Goal: Task Accomplishment & Management: Use online tool/utility

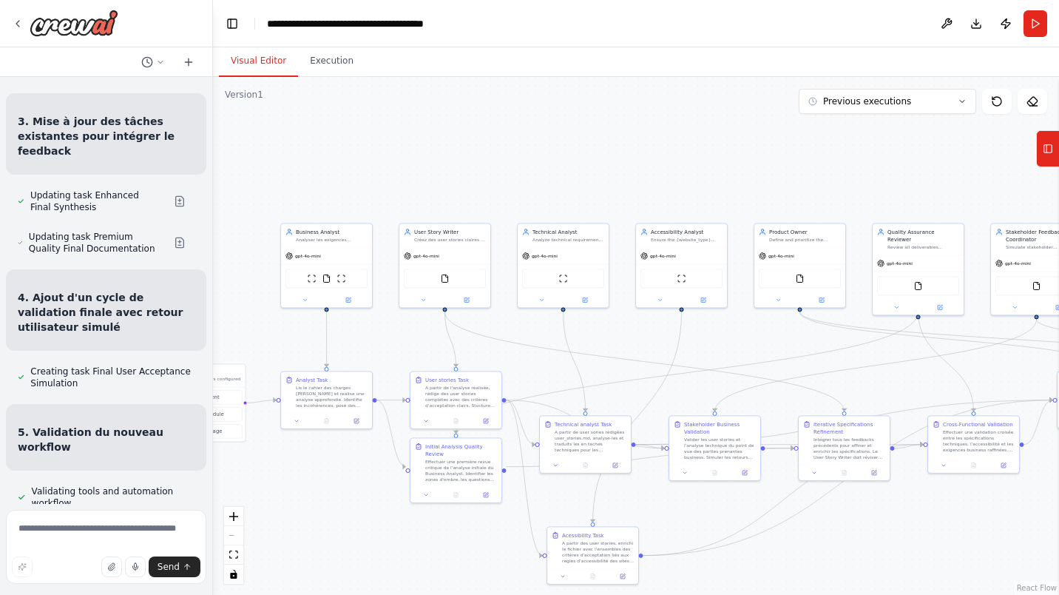
click at [227, 29] on button "Toggle Left Sidebar" at bounding box center [232, 23] width 21 height 21
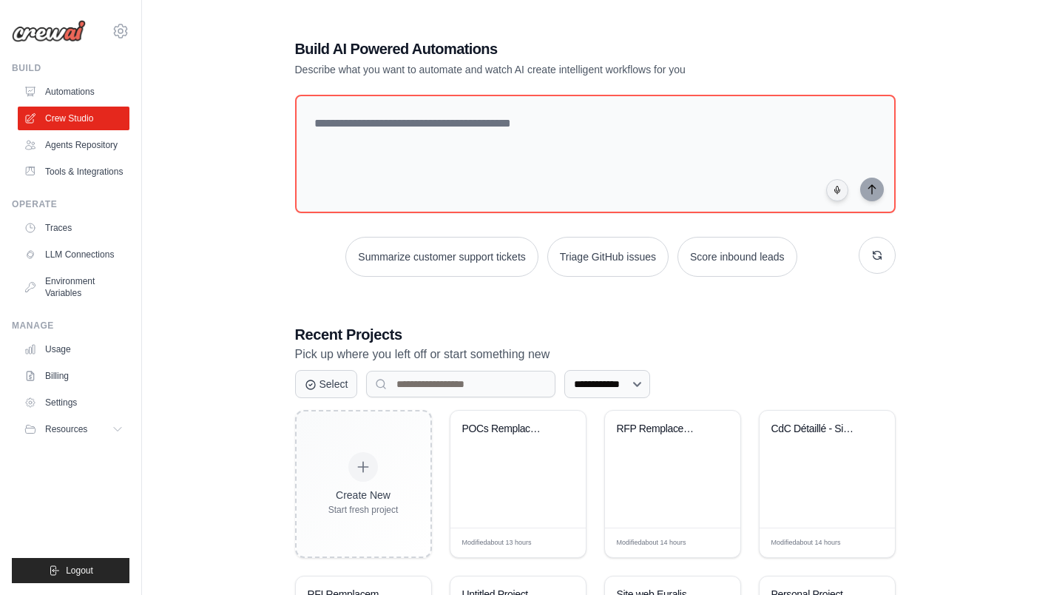
click at [519, 483] on div "POCs Remplacement SAP BFC - Cahiers..." at bounding box center [517, 468] width 135 height 117
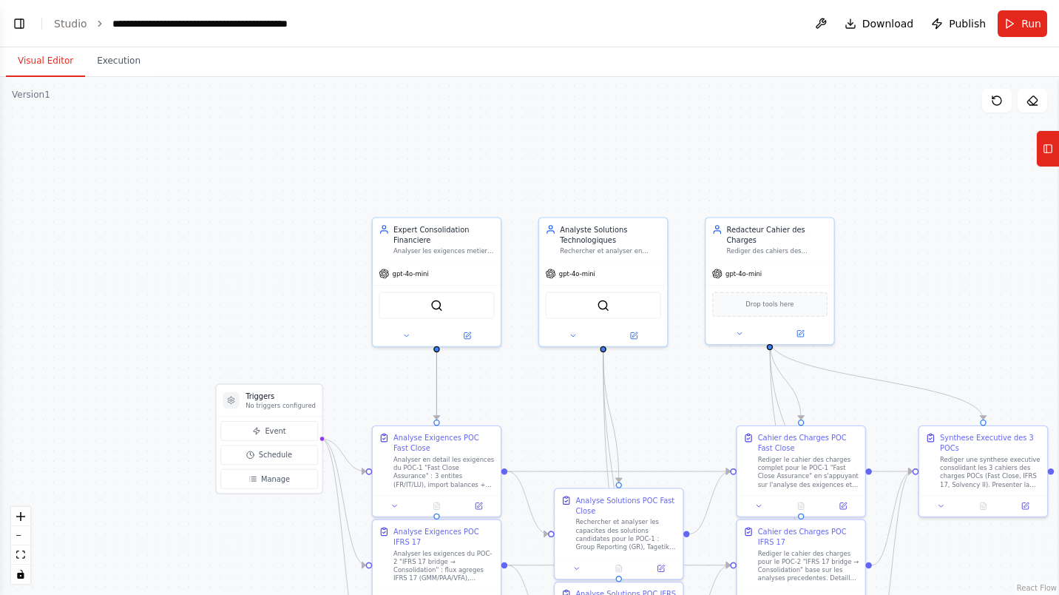
scroll to position [2036, 0]
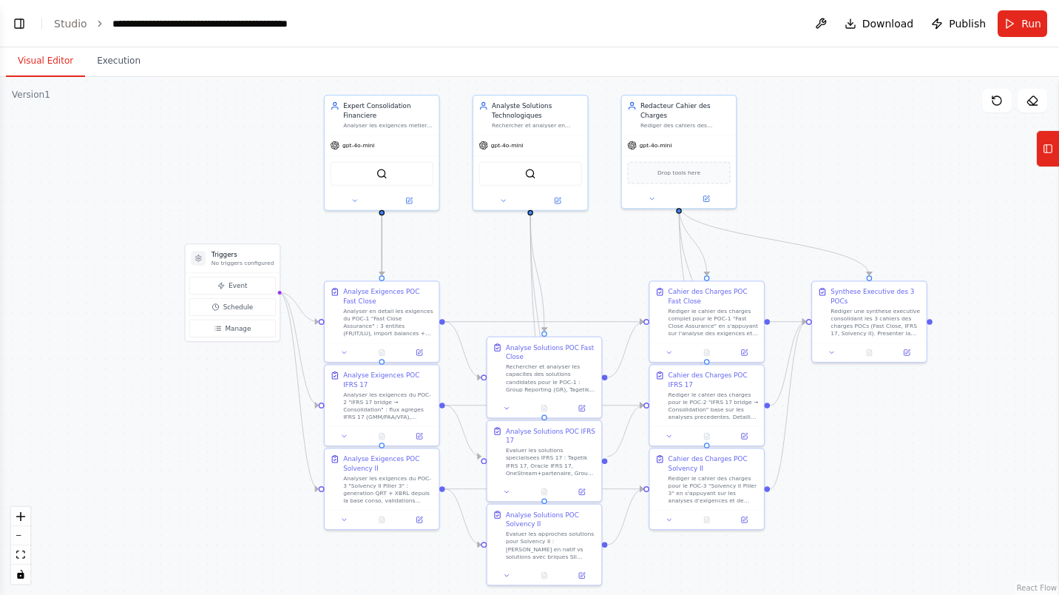
drag, startPoint x: 882, startPoint y: 302, endPoint x: 815, endPoint y: 163, distance: 154.4
click at [815, 163] on div ".deletable-edge-delete-btn { width: 20px; height: 20px; border: 0px solid #ffff…" at bounding box center [529, 336] width 1059 height 518
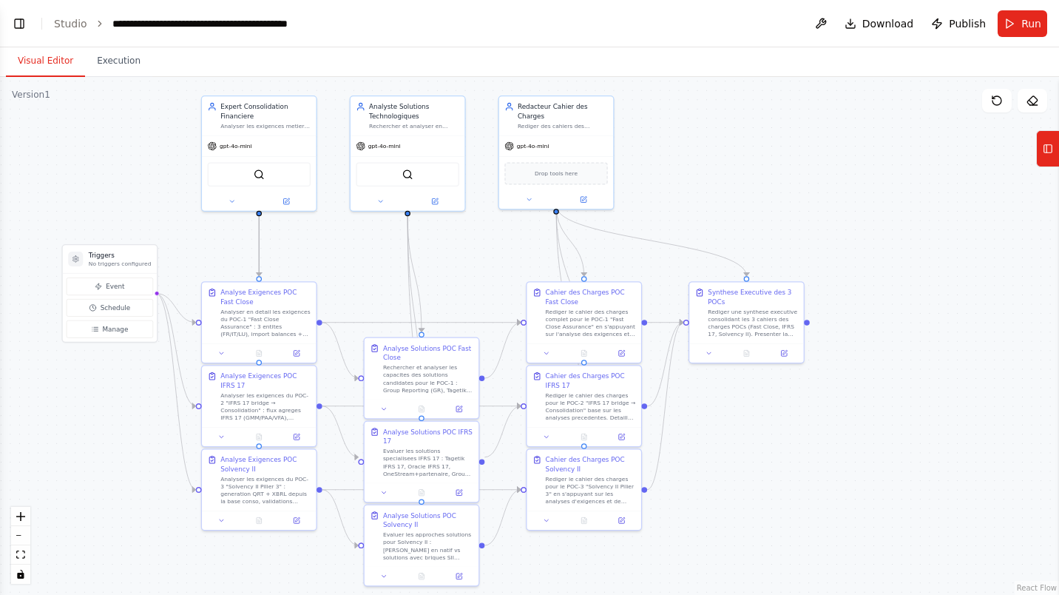
drag, startPoint x: 252, startPoint y: 196, endPoint x: 129, endPoint y: 197, distance: 122.8
click at [129, 197] on div ".deletable-edge-delete-btn { width: 20px; height: 20px; border: 0px solid #ffff…" at bounding box center [529, 336] width 1059 height 518
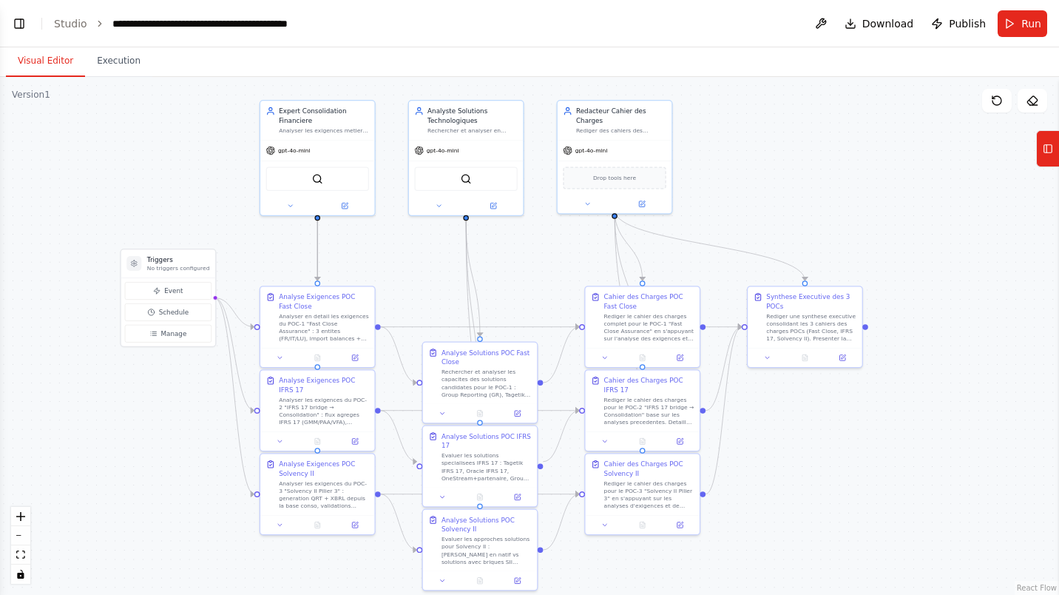
drag, startPoint x: 674, startPoint y: 195, endPoint x: 733, endPoint y: 200, distance: 58.6
click at [733, 200] on div ".deletable-edge-delete-btn { width: 20px; height: 20px; border: 0px solid #ffff…" at bounding box center [529, 336] width 1059 height 518
click at [293, 29] on div "**********" at bounding box center [223, 23] width 222 height 15
click at [207, 24] on div "**********" at bounding box center [234, 23] width 244 height 15
click at [256, 24] on div "**********" at bounding box center [234, 23] width 244 height 15
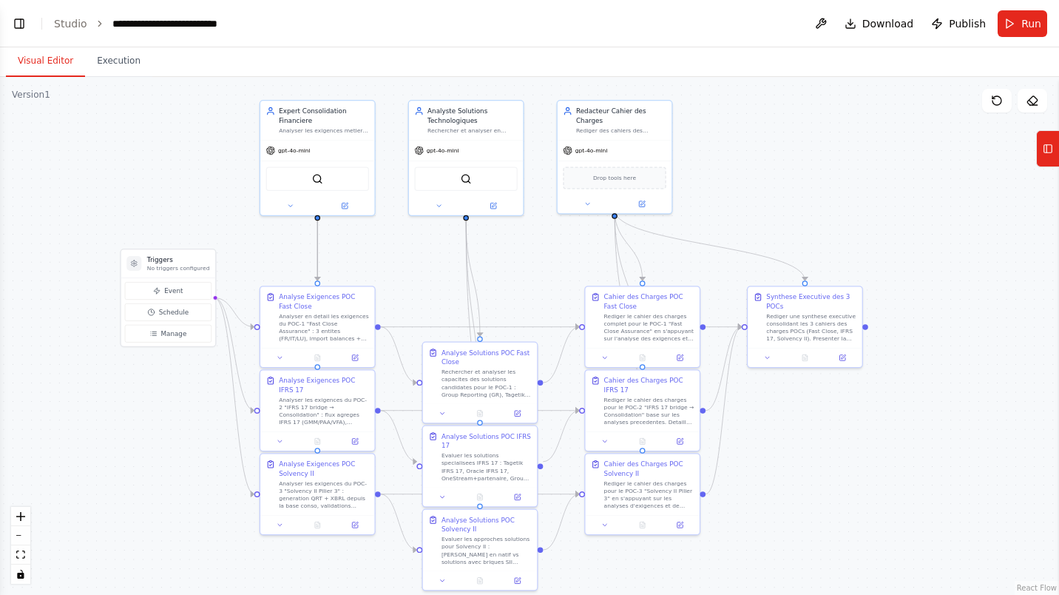
click at [186, 166] on div ".deletable-edge-delete-btn { width: 20px; height: 20px; border: 0px solid #ffff…" at bounding box center [529, 336] width 1059 height 518
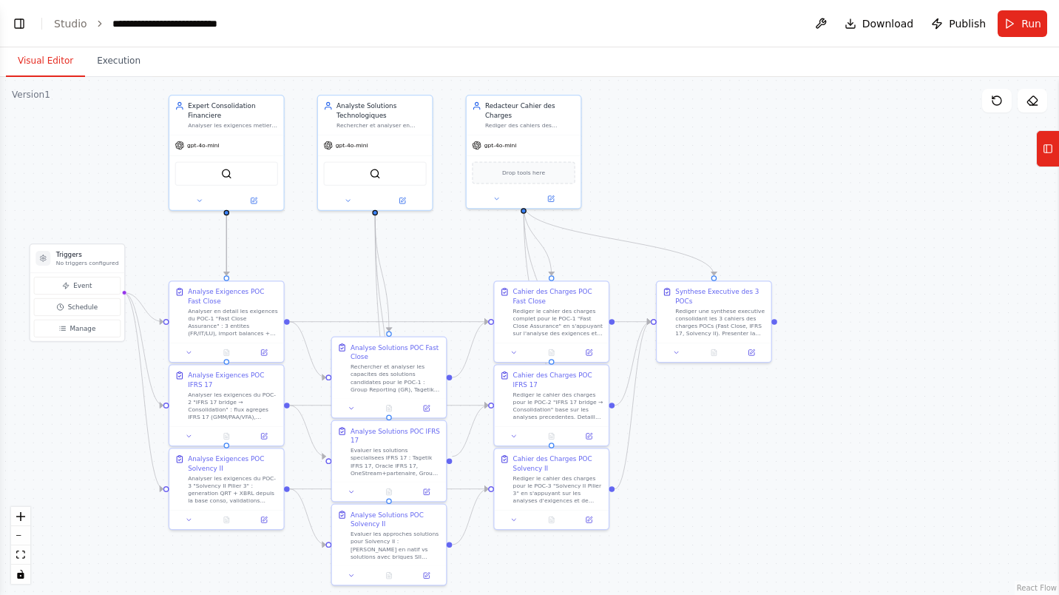
drag, startPoint x: 214, startPoint y: 166, endPoint x: 129, endPoint y: 162, distance: 85.2
click at [129, 162] on div ".deletable-edge-delete-btn { width: 20px; height: 20px; border: 0px solid #ffff…" at bounding box center [529, 336] width 1059 height 518
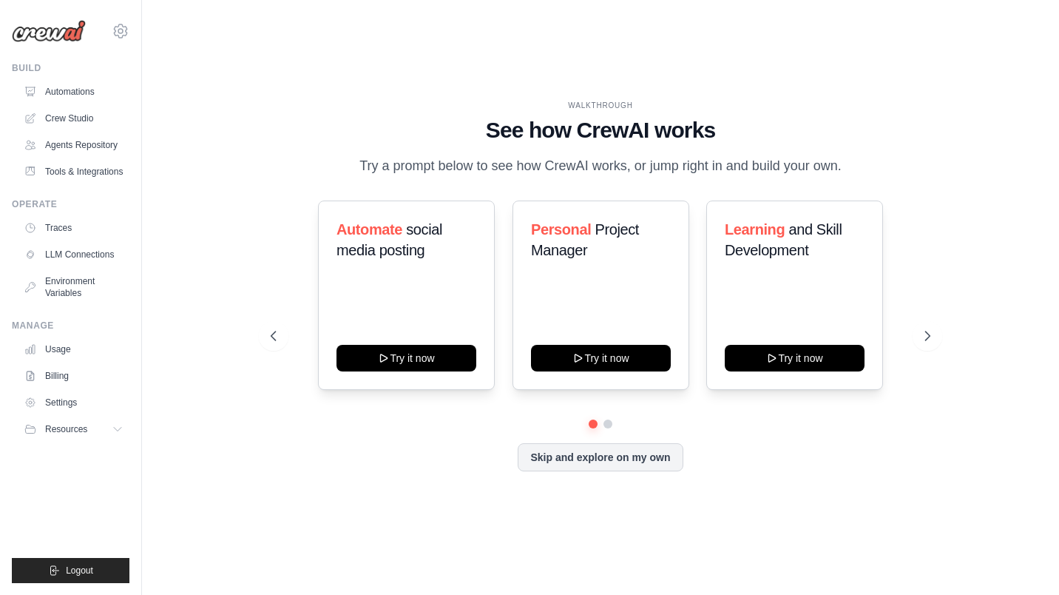
click at [64, 121] on link "Crew Studio" at bounding box center [74, 118] width 112 height 24
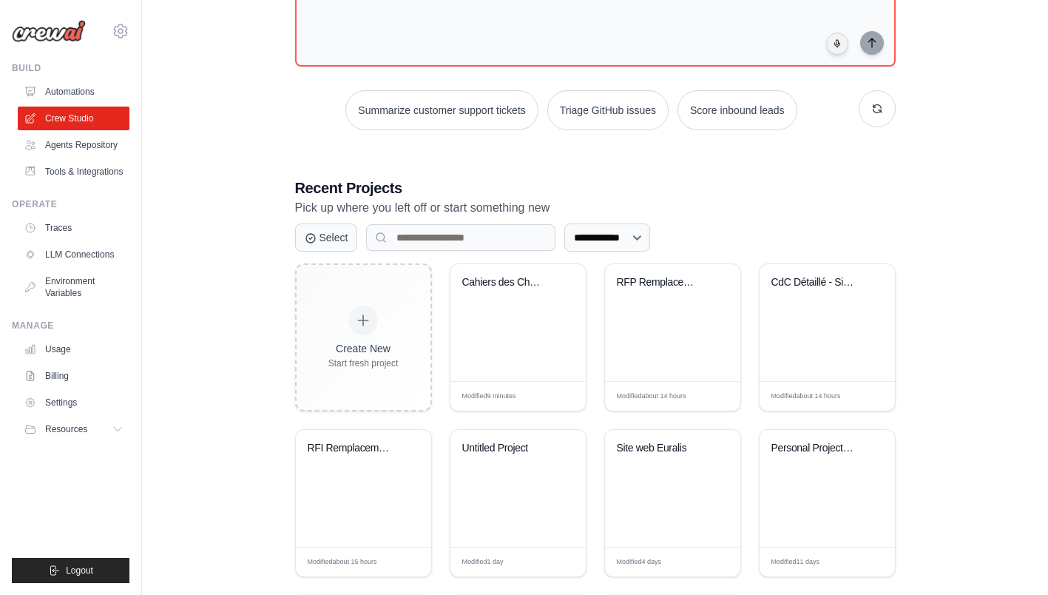
scroll to position [152, 0]
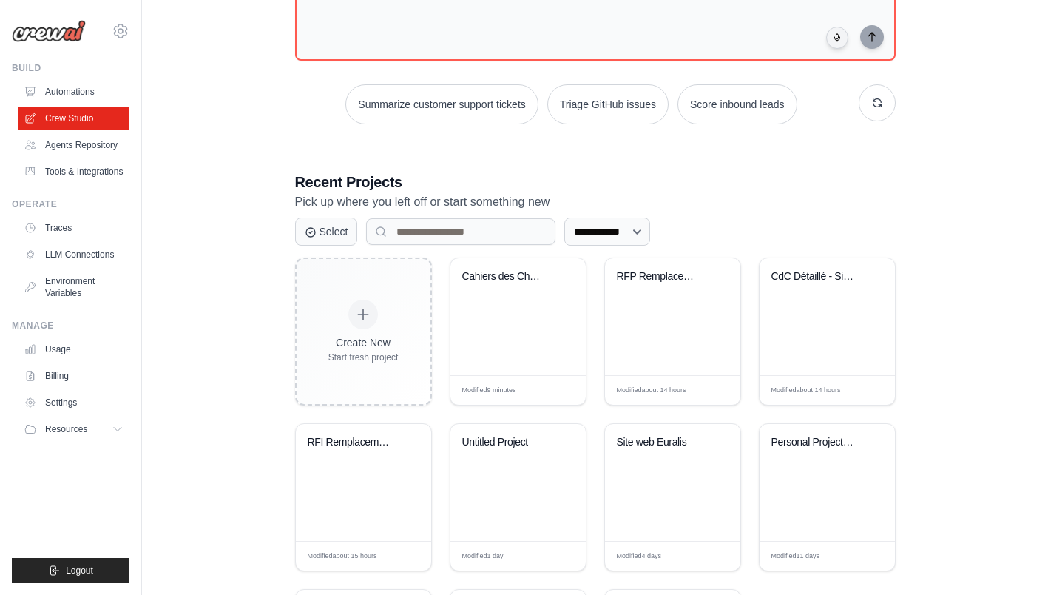
click at [312, 511] on div "RFI Remplacement SAP BFC - Projet C..." at bounding box center [363, 482] width 135 height 117
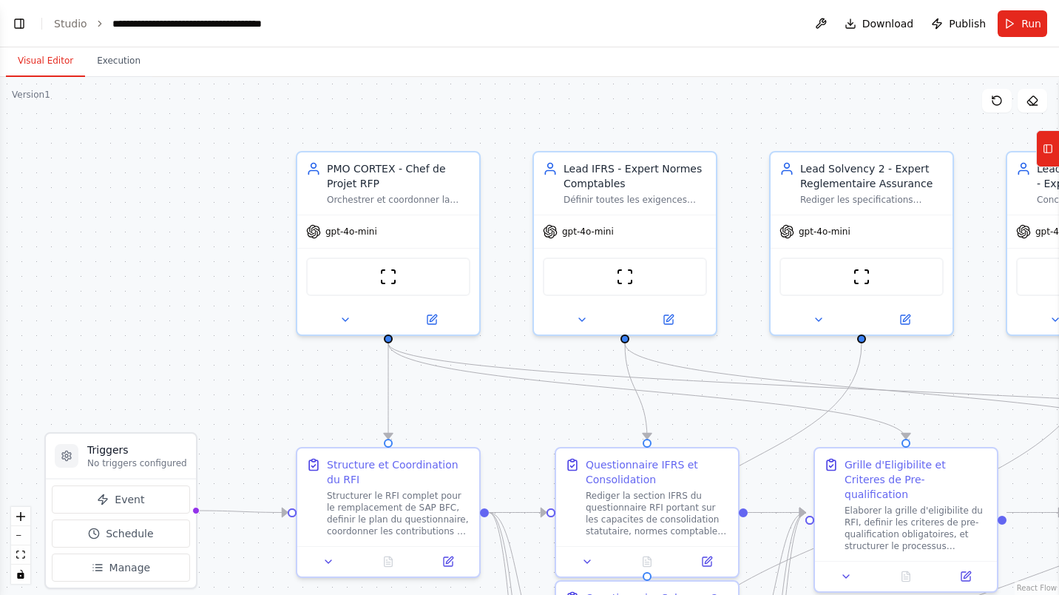
scroll to position [3796, 0]
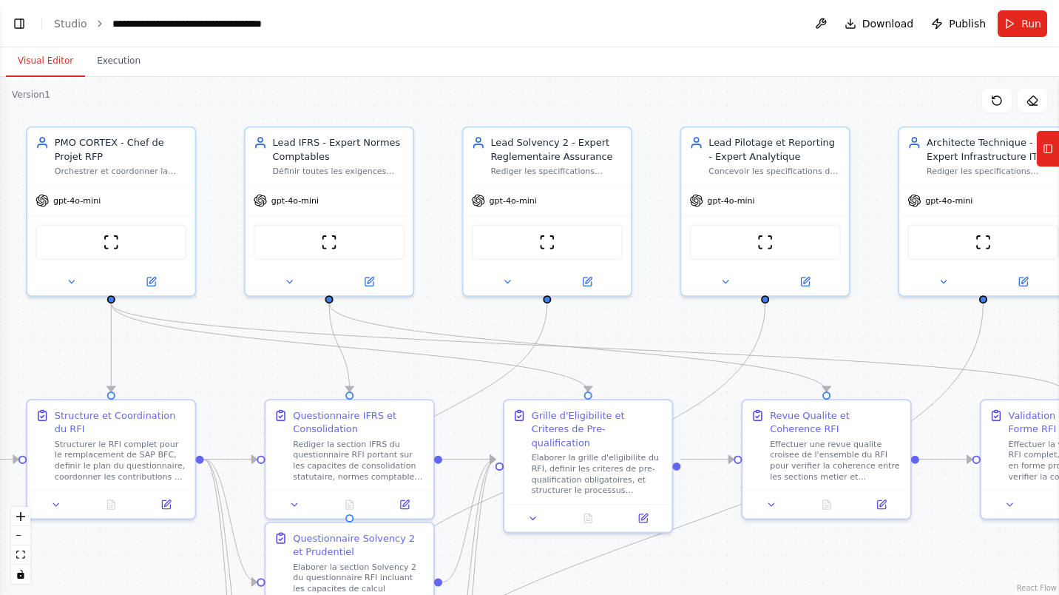
drag, startPoint x: 855, startPoint y: 175, endPoint x: 678, endPoint y: 70, distance: 205.6
click at [675, 70] on div "Visual Editor Execution Version 1 Show Tools Hide Agents .deletable-edge-delete…" at bounding box center [529, 320] width 1059 height 547
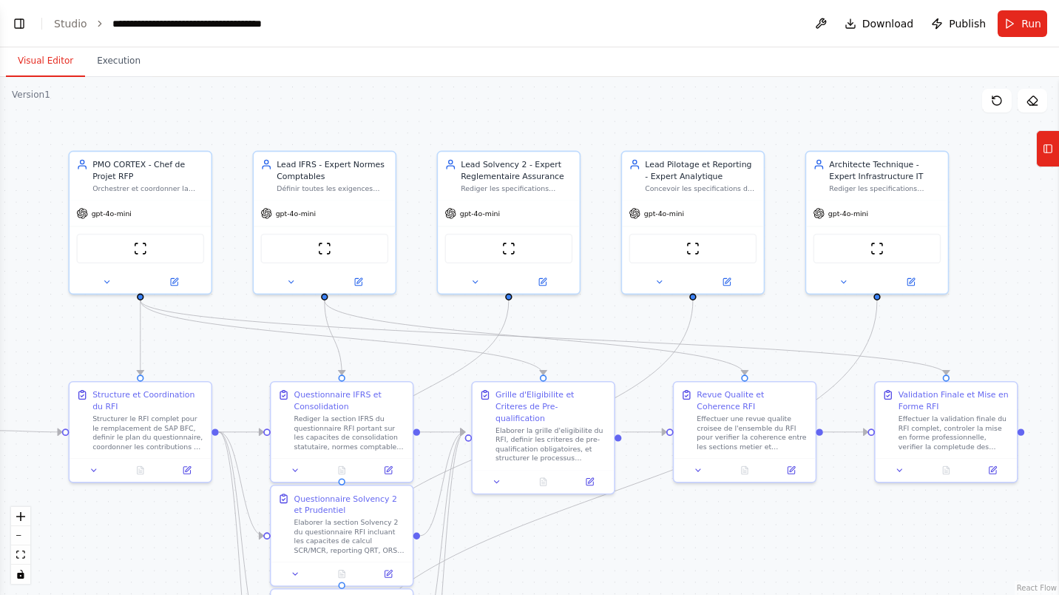
drag, startPoint x: 864, startPoint y: 334, endPoint x: 774, endPoint y: 324, distance: 90.8
click at [774, 324] on div ".deletable-edge-delete-btn { width: 20px; height: 20px; border: 0px solid #ffff…" at bounding box center [529, 336] width 1059 height 518
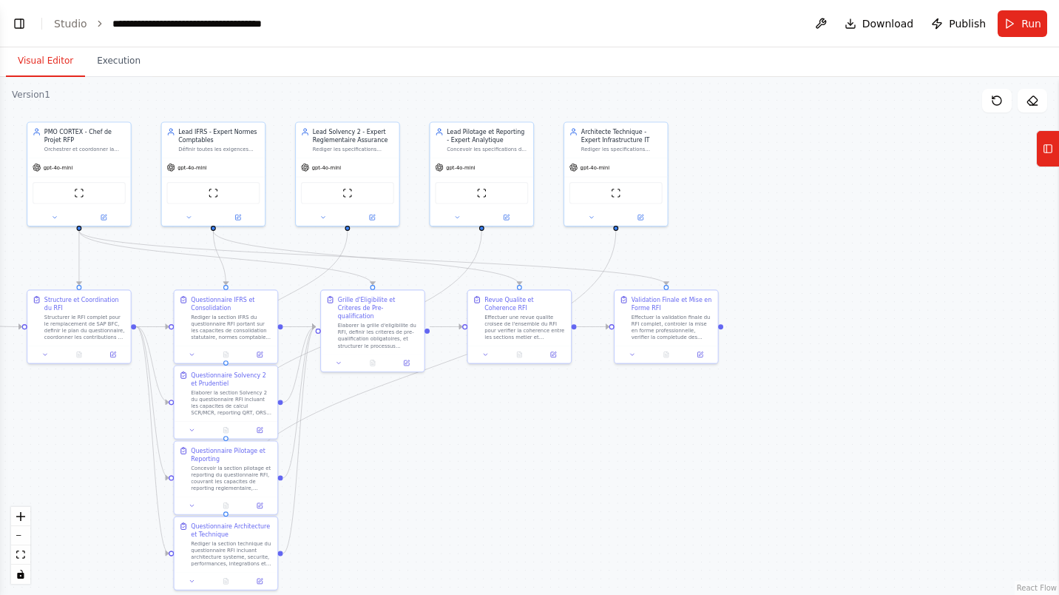
drag, startPoint x: 984, startPoint y: 286, endPoint x: 751, endPoint y: 210, distance: 245.8
click at [751, 210] on div ".deletable-edge-delete-btn { width: 20px; height: 20px; border: 0px solid #ffff…" at bounding box center [529, 336] width 1059 height 518
